Goal: Obtain resource: Obtain resource

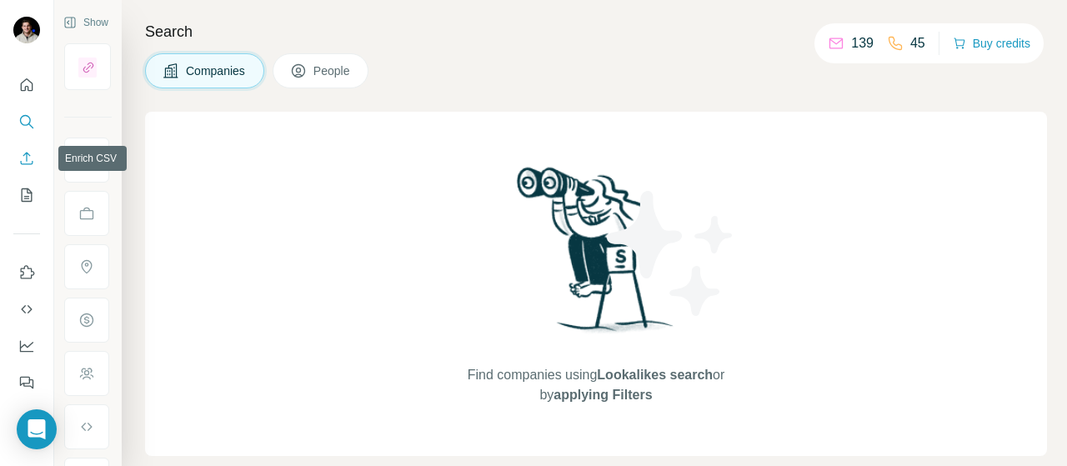
click at [28, 159] on icon "Enrich CSV" at bounding box center [26, 158] width 17 height 17
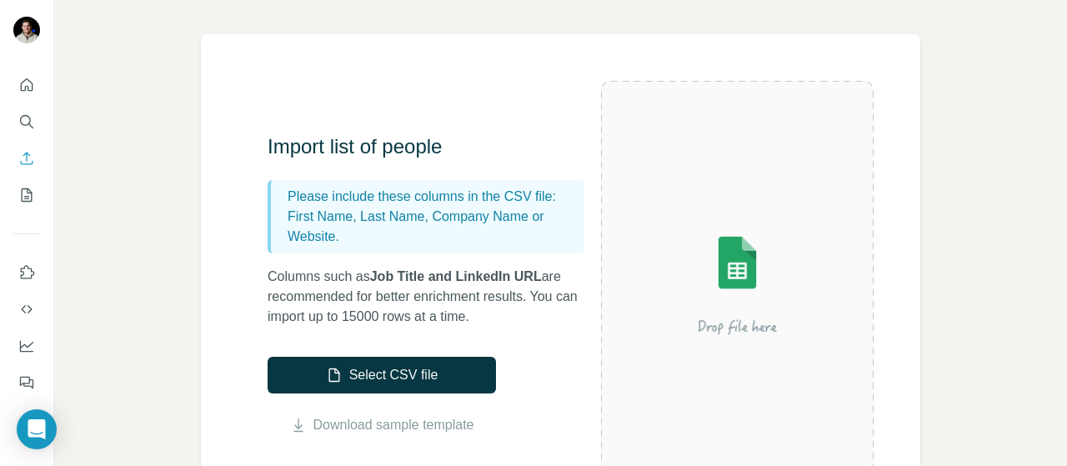
scroll to position [114, 0]
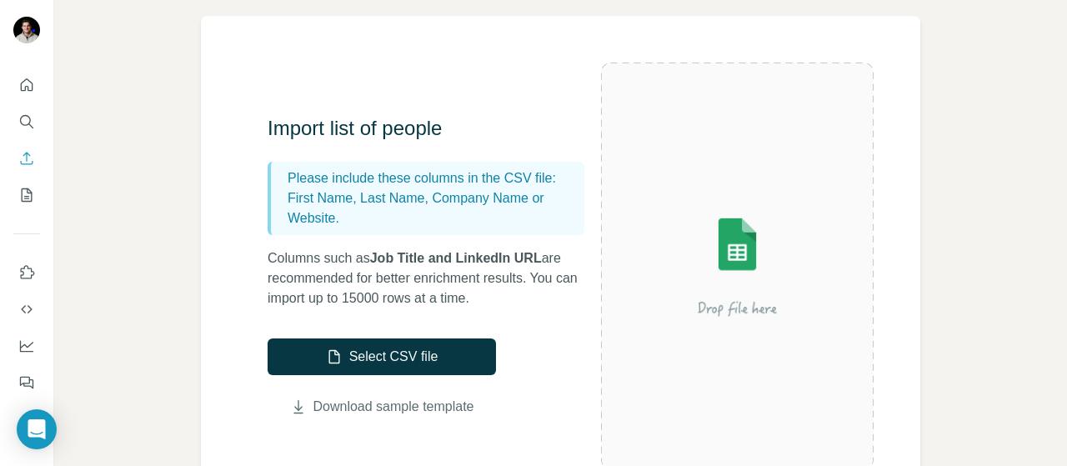
click at [340, 408] on link "Download sample template" at bounding box center [393, 407] width 161 height 20
click at [21, 116] on icon "Search" at bounding box center [26, 121] width 17 height 17
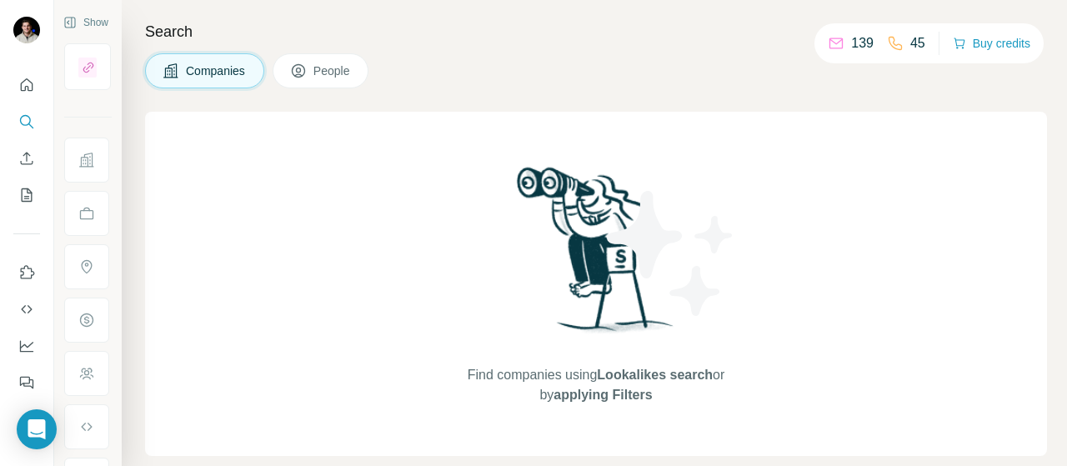
click at [328, 72] on span "People" at bounding box center [332, 70] width 38 height 17
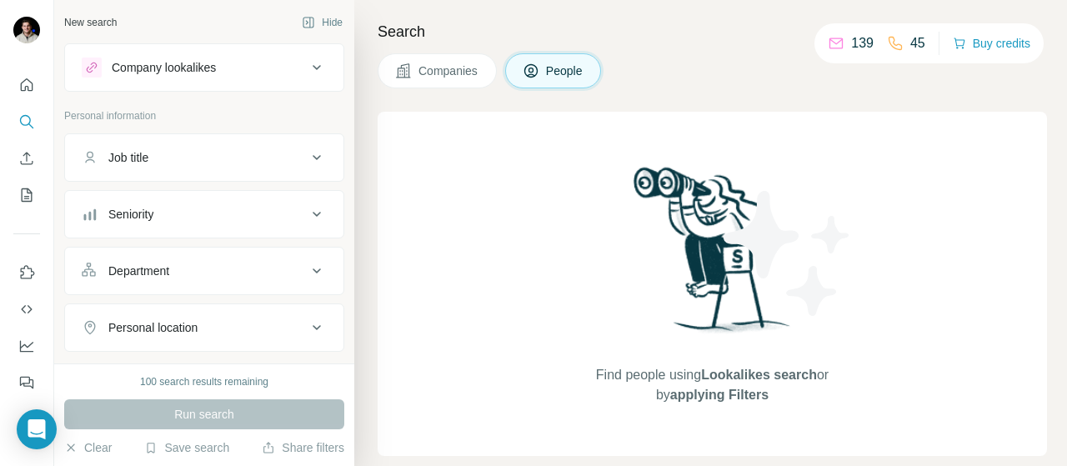
click at [393, 66] on button "Companies" at bounding box center [436, 70] width 119 height 35
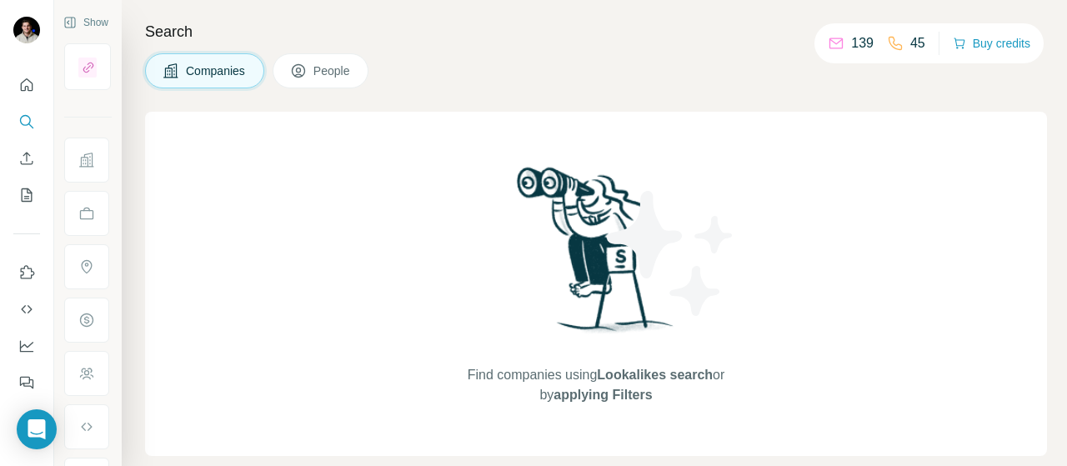
click at [264, 66] on button "Companies" at bounding box center [204, 70] width 119 height 35
click at [228, 77] on span "Companies" at bounding box center [216, 70] width 61 height 17
click at [338, 67] on span "People" at bounding box center [332, 70] width 38 height 17
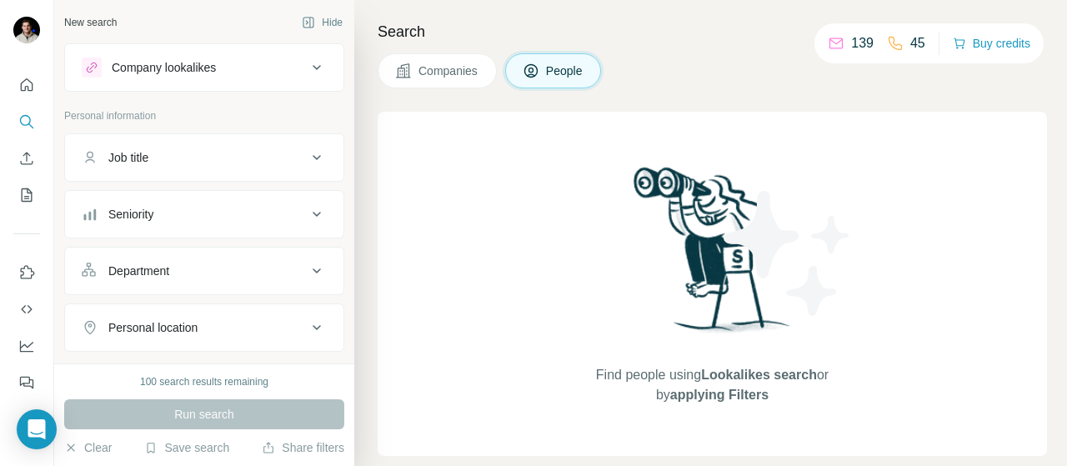
click at [257, 76] on div "Company lookalikes" at bounding box center [194, 67] width 225 height 20
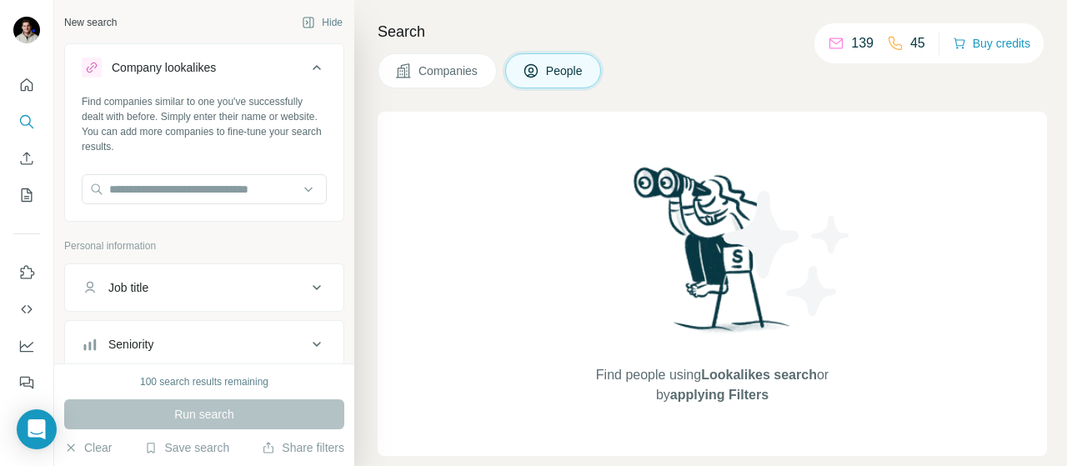
click at [237, 66] on div "Company lookalikes" at bounding box center [194, 67] width 225 height 20
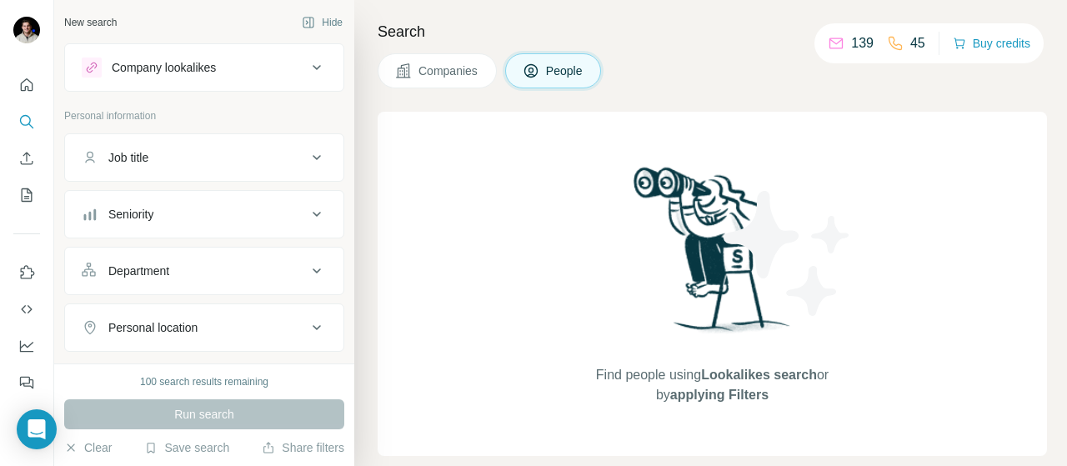
click at [199, 164] on div "Job title" at bounding box center [194, 157] width 225 height 17
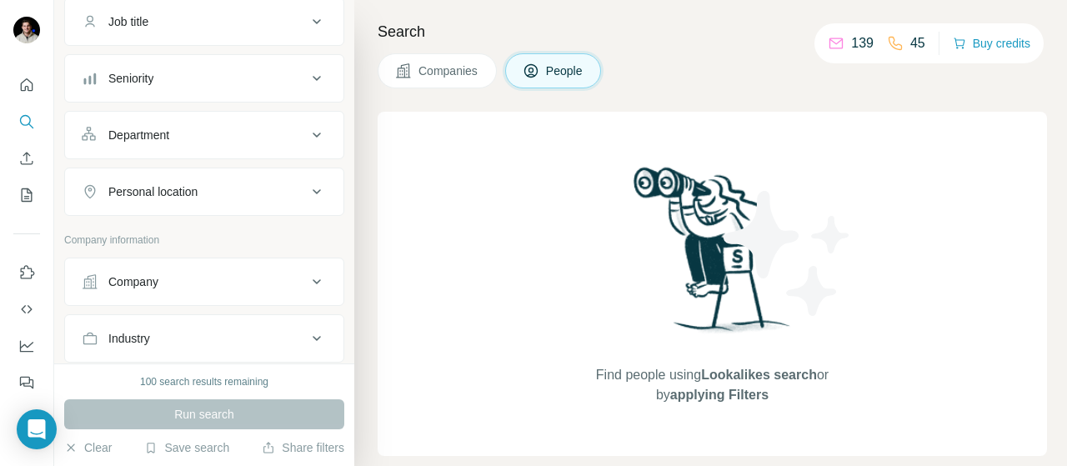
scroll to position [137, 0]
click at [176, 277] on div "Company" at bounding box center [194, 280] width 225 height 17
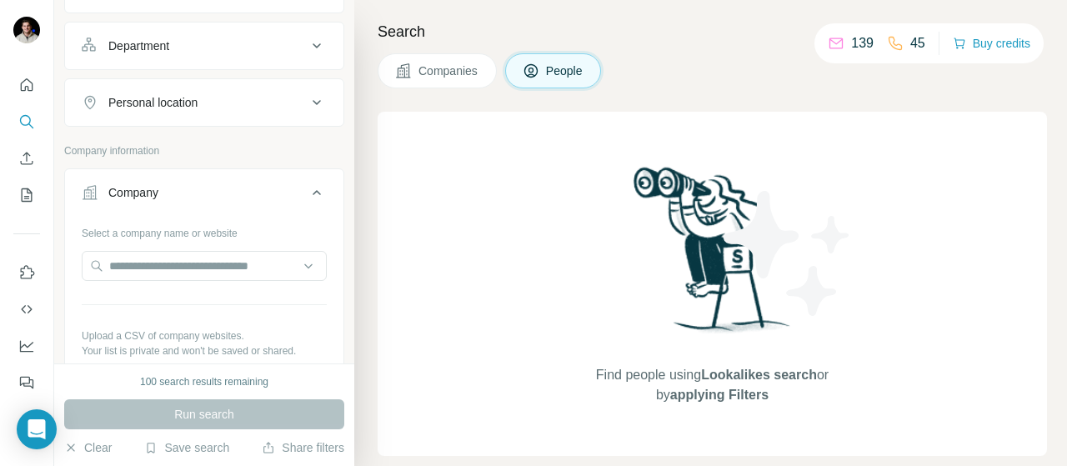
scroll to position [226, 0]
click at [177, 262] on input "text" at bounding box center [204, 265] width 245 height 30
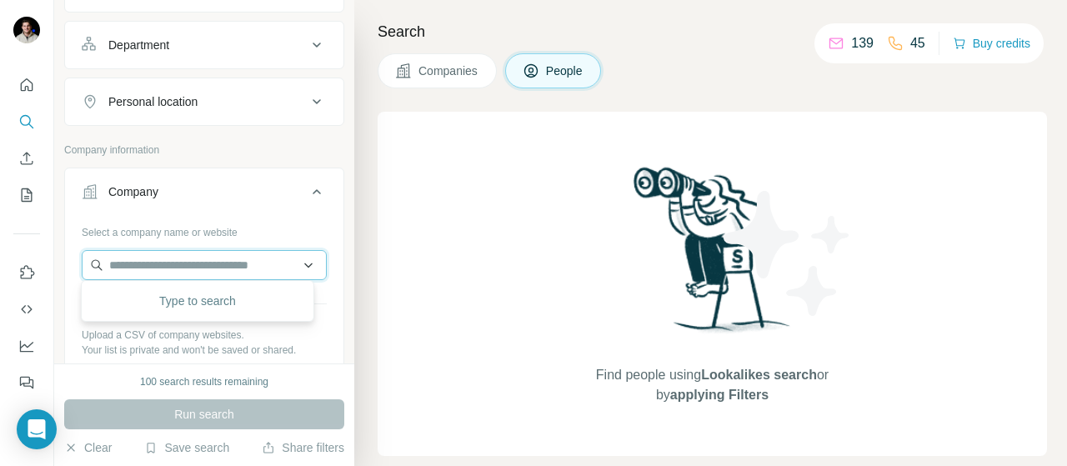
scroll to position [219, 0]
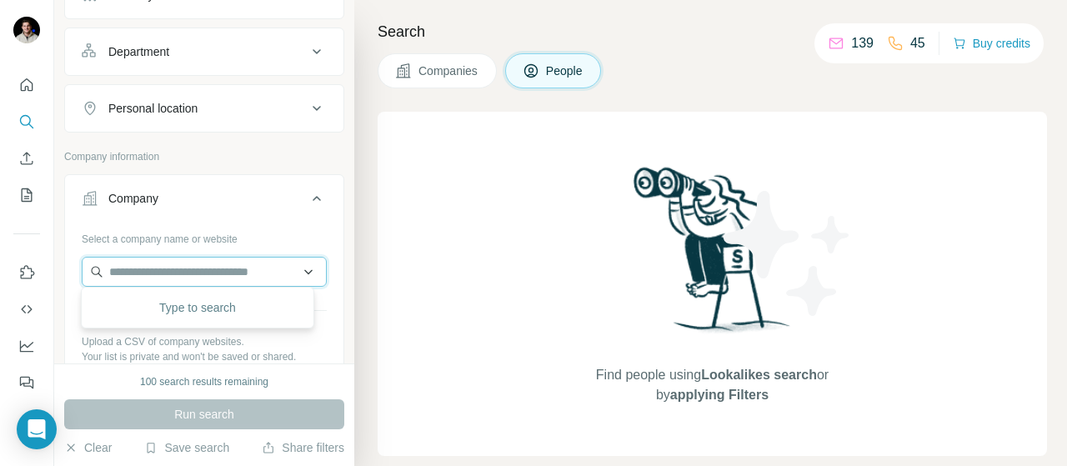
click at [298, 266] on input "text" at bounding box center [204, 272] width 245 height 30
click at [273, 202] on div "Company" at bounding box center [194, 198] width 225 height 17
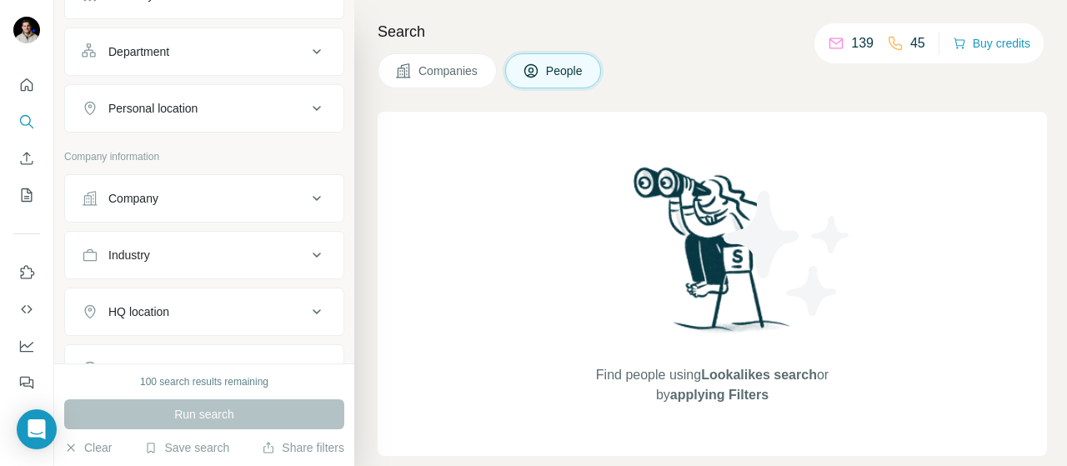
click at [273, 202] on div "Company" at bounding box center [194, 198] width 225 height 17
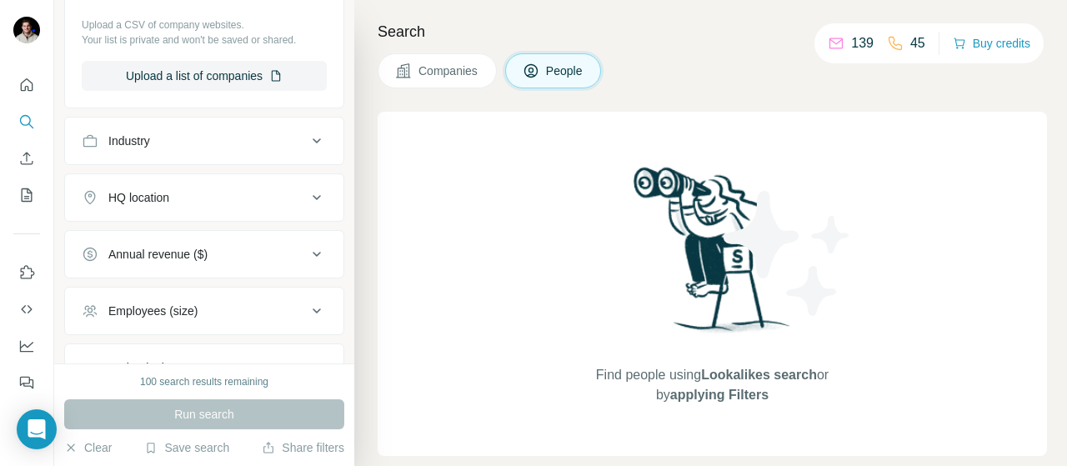
scroll to position [535, 0]
click at [187, 62] on button "Upload a list of companies" at bounding box center [204, 77] width 245 height 30
